Goal: Information Seeking & Learning: Learn about a topic

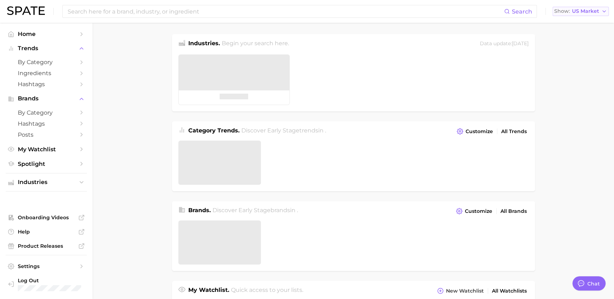
click at [587, 9] on span "US Market" at bounding box center [585, 11] width 27 height 4
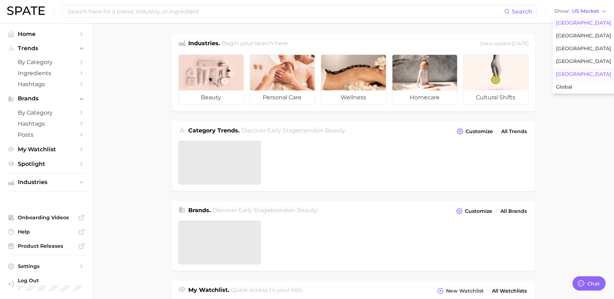
click at [577, 72] on button "Japan" at bounding box center [583, 74] width 62 height 13
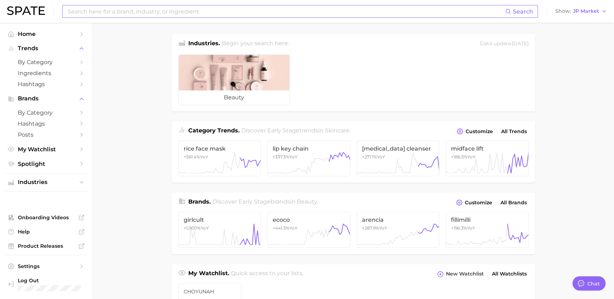
click at [424, 10] on input at bounding box center [286, 11] width 438 height 12
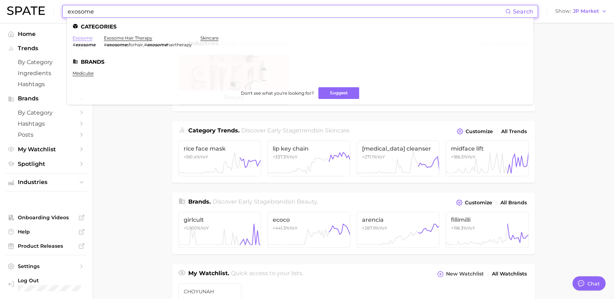
type input "exosome"
click at [82, 39] on link "exosome" at bounding box center [83, 37] width 20 height 5
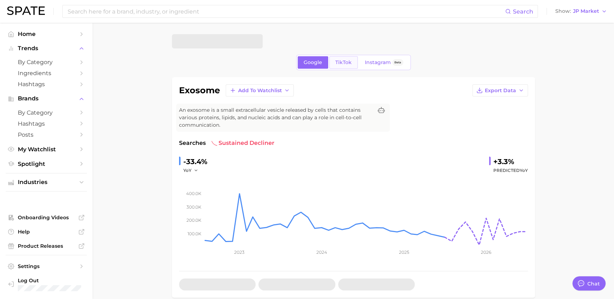
click at [344, 64] on span "TikTok" at bounding box center [343, 62] width 16 height 6
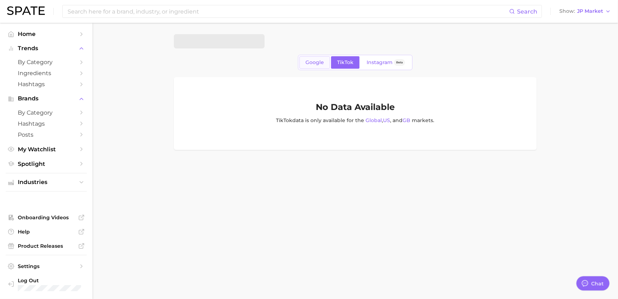
click at [320, 62] on span "Google" at bounding box center [315, 62] width 18 height 6
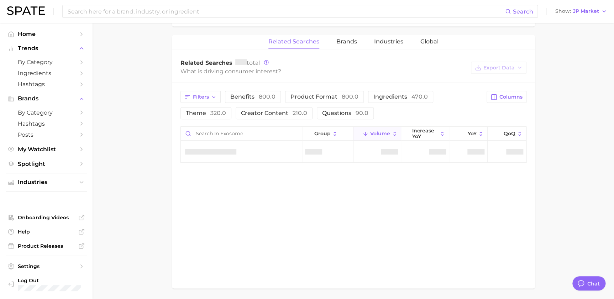
scroll to position [345, 0]
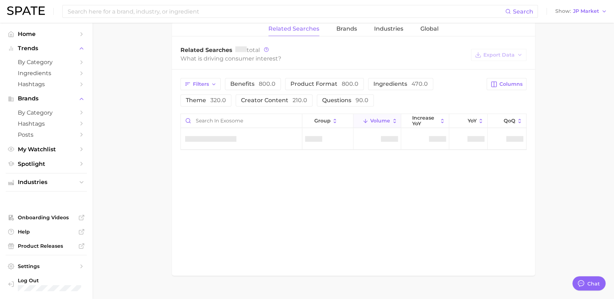
type textarea "x"
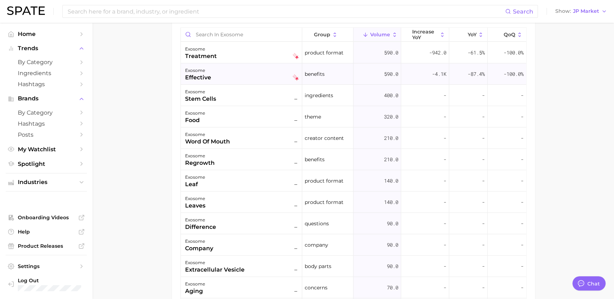
scroll to position [0, 0]
